Goal: Book appointment/travel/reservation

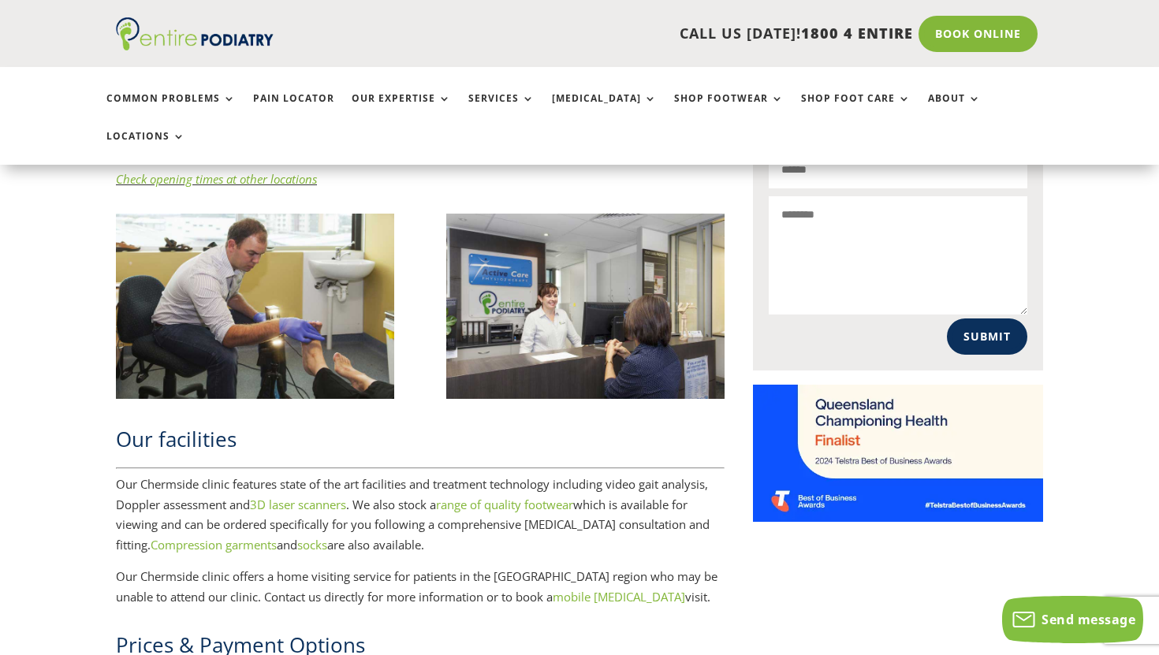
scroll to position [1856, 0]
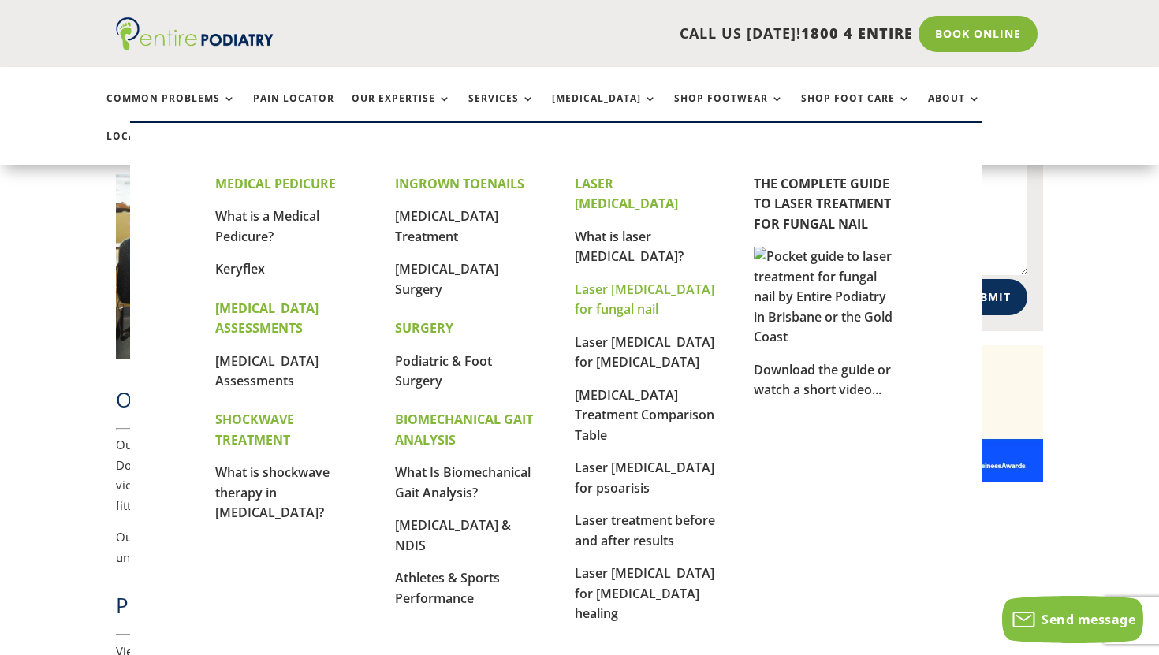
click at [621, 281] on link "Laser [MEDICAL_DATA] for fungal nail" at bounding box center [645, 300] width 140 height 38
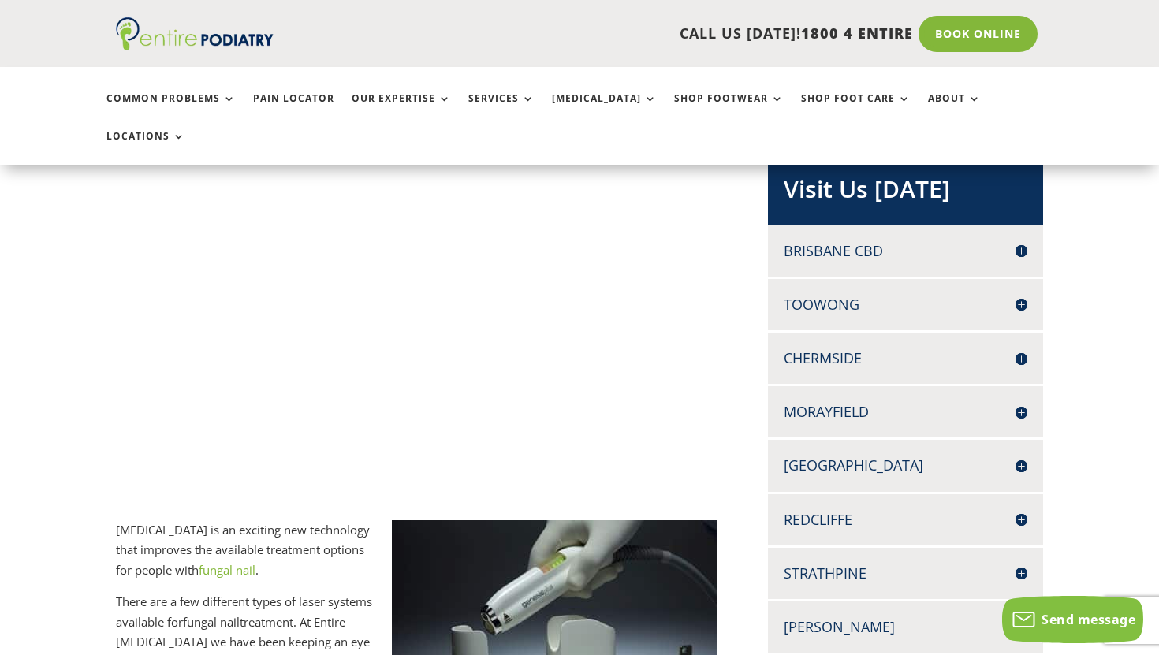
scroll to position [356, 0]
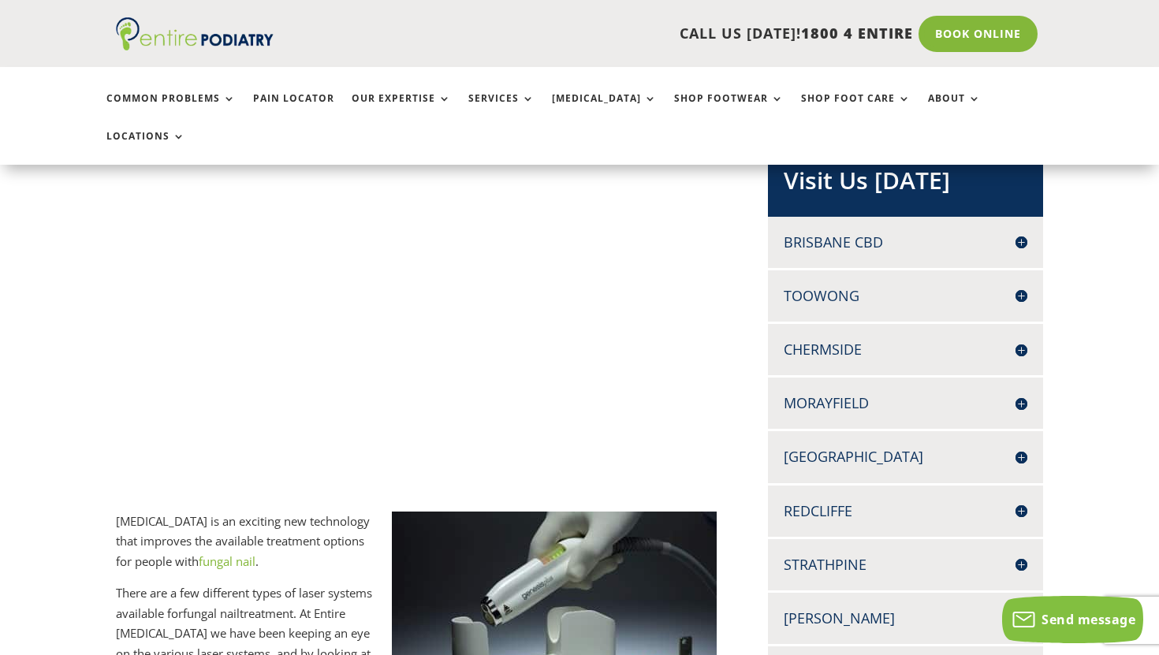
click at [1020, 340] on h4 "Chermside" at bounding box center [906, 350] width 244 height 20
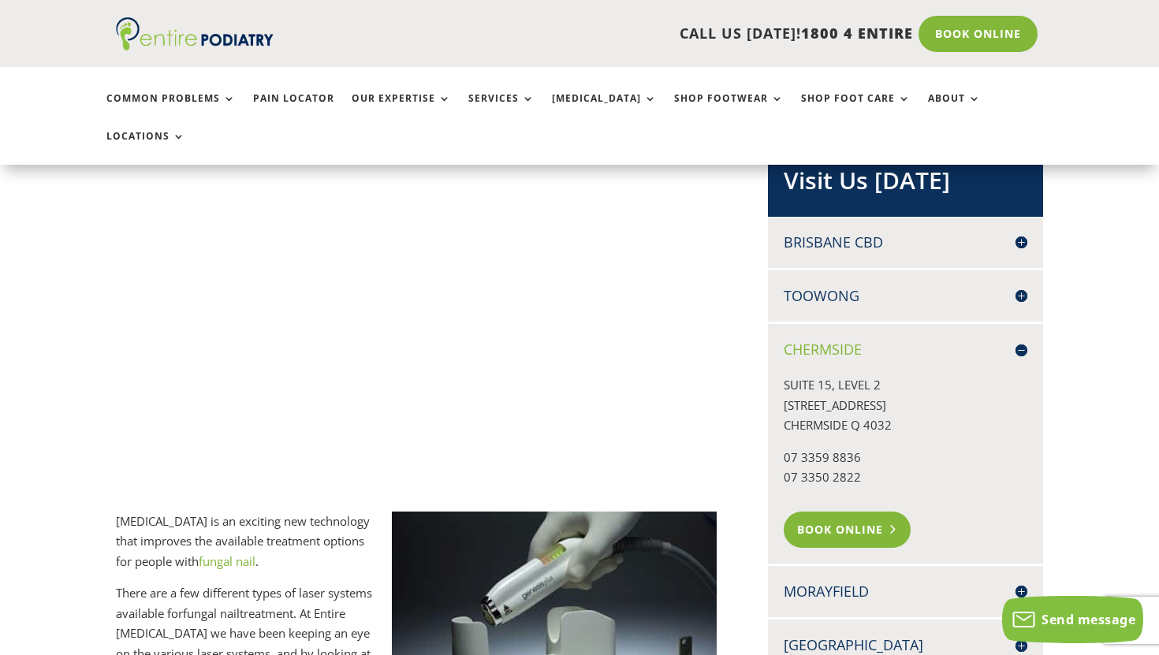
click at [839, 512] on link "Book Online" at bounding box center [847, 530] width 127 height 36
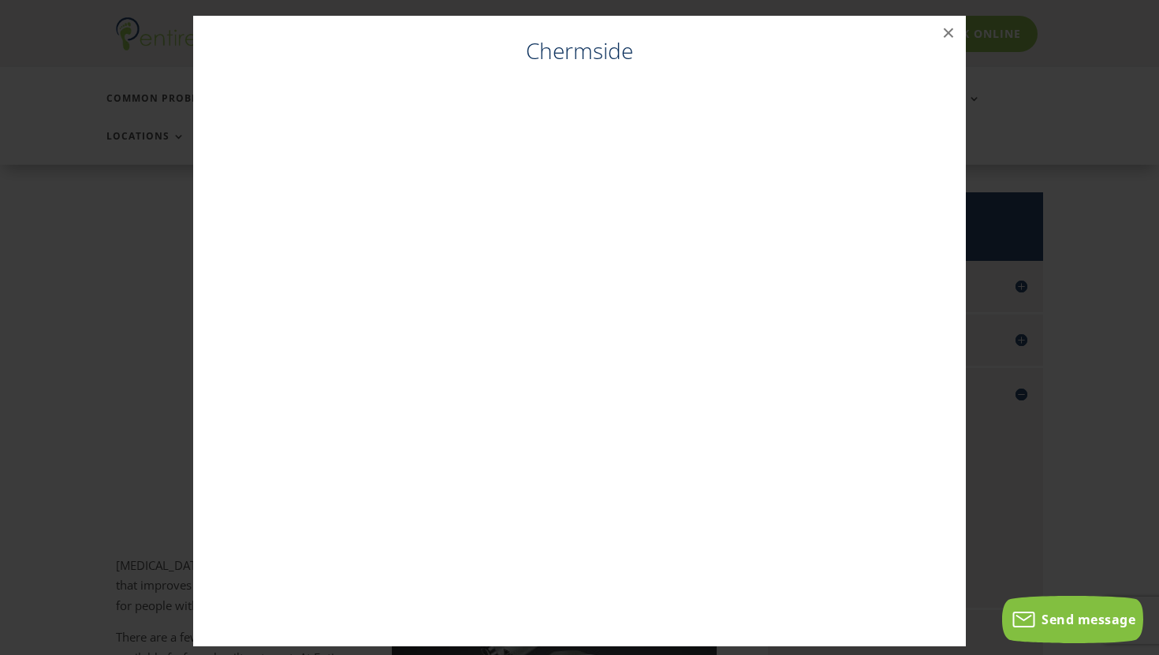
scroll to position [311, 0]
